Goal: Find specific page/section

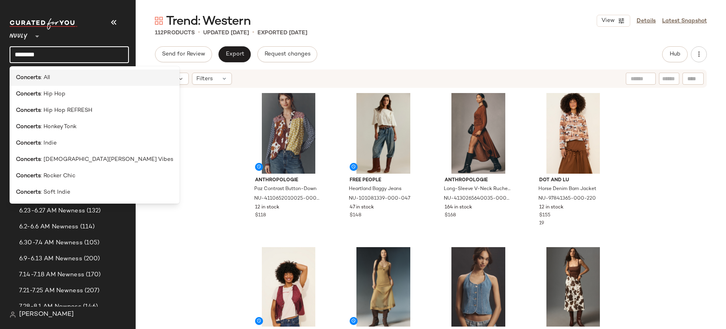
type input "********"
click at [64, 74] on div "Concerts : All" at bounding box center [94, 77] width 157 height 8
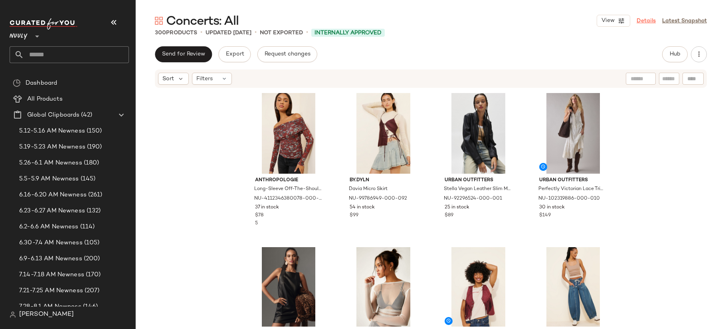
click at [647, 22] on link "Details" at bounding box center [645, 21] width 19 height 8
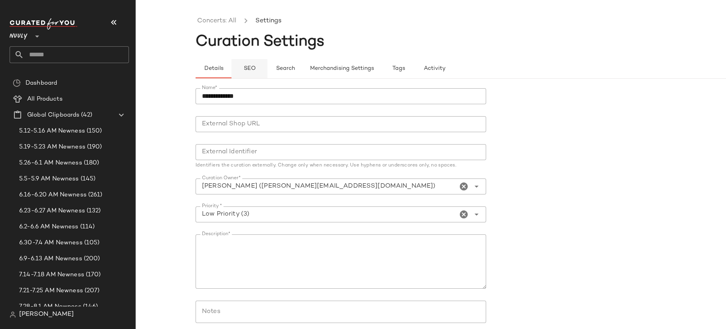
click at [248, 63] on button "SEO" at bounding box center [249, 68] width 36 height 19
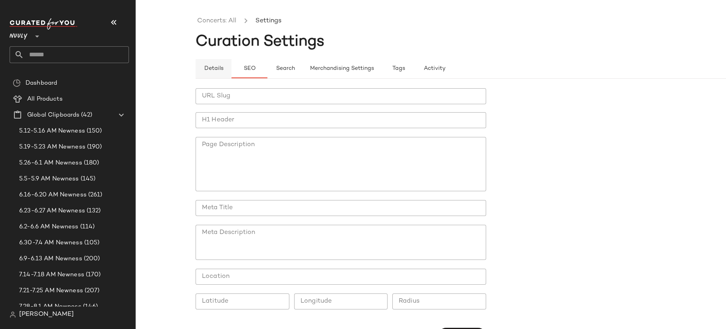
drag, startPoint x: 214, startPoint y: 67, endPoint x: 216, endPoint y: 63, distance: 4.7
click at [214, 67] on span "Details" at bounding box center [213, 68] width 20 height 6
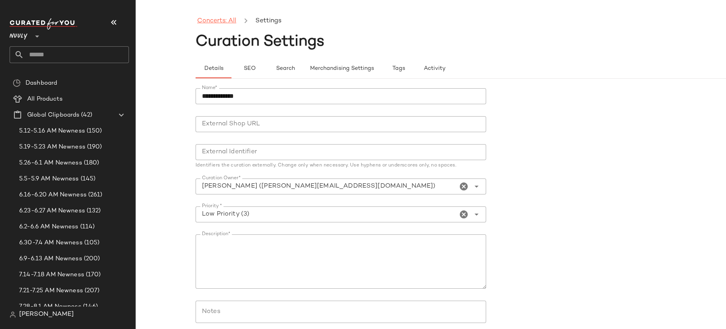
click at [222, 24] on link "Concerts: All" at bounding box center [216, 21] width 39 height 10
